Goal: Information Seeking & Learning: Learn about a topic

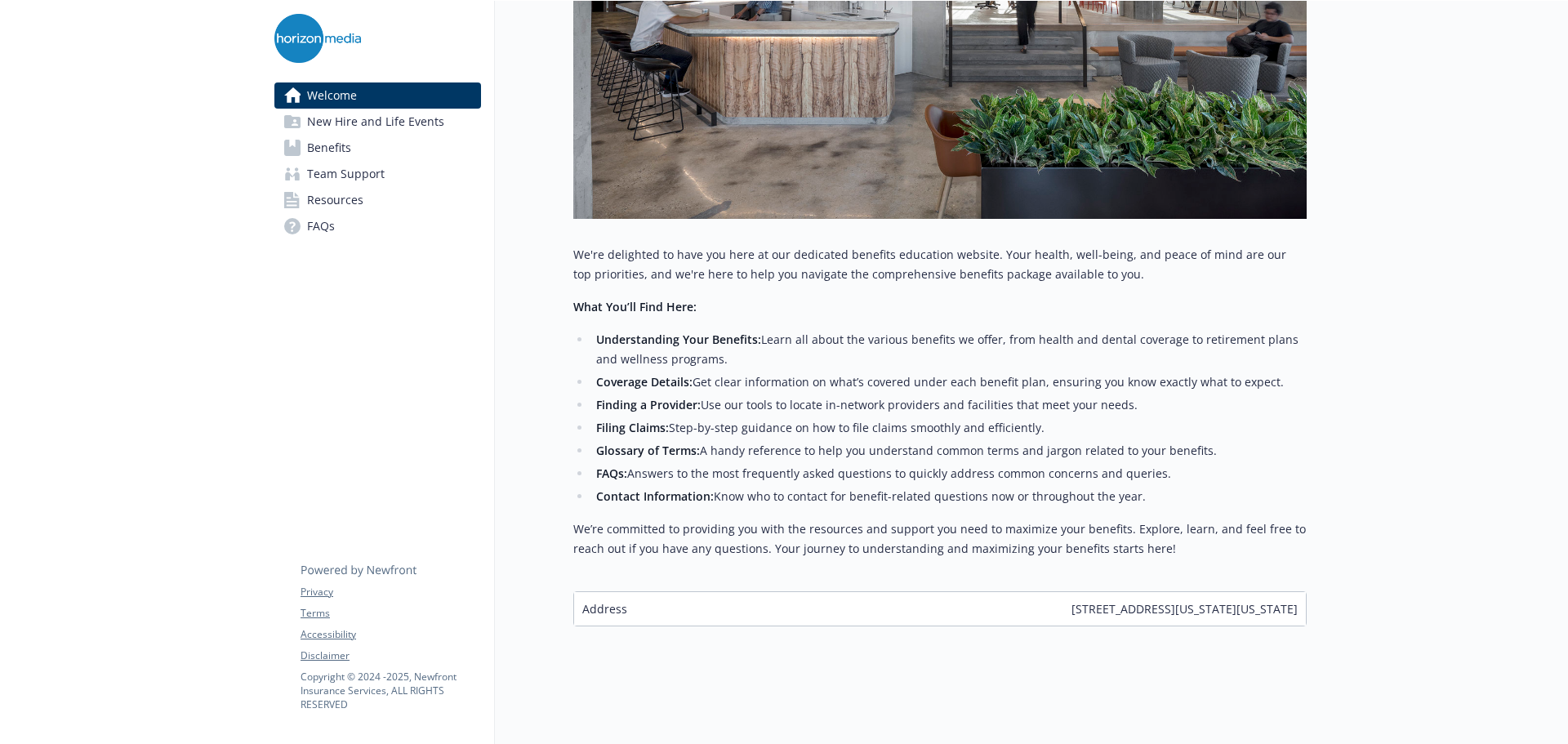
scroll to position [464, 0]
click at [331, 140] on span "Benefits" at bounding box center [329, 148] width 44 height 26
